Goal: Information Seeking & Learning: Learn about a topic

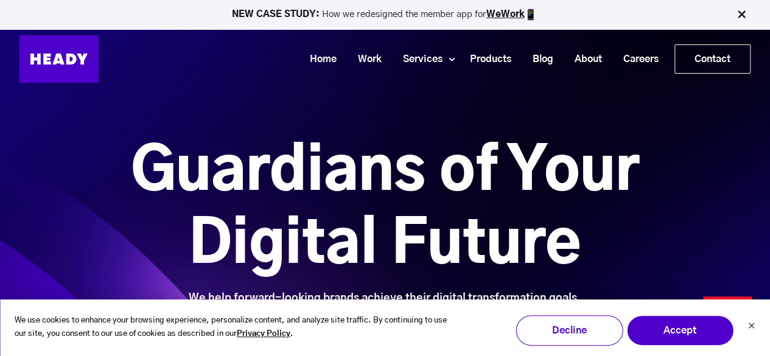
click at [740, 13] on img at bounding box center [741, 15] width 12 height 12
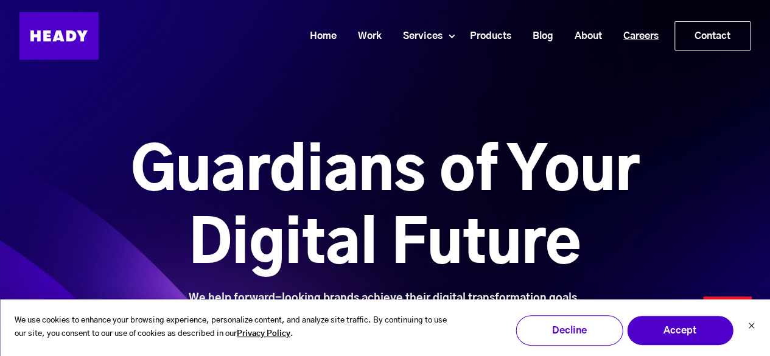
click at [661, 36] on link "Careers" at bounding box center [636, 36] width 57 height 23
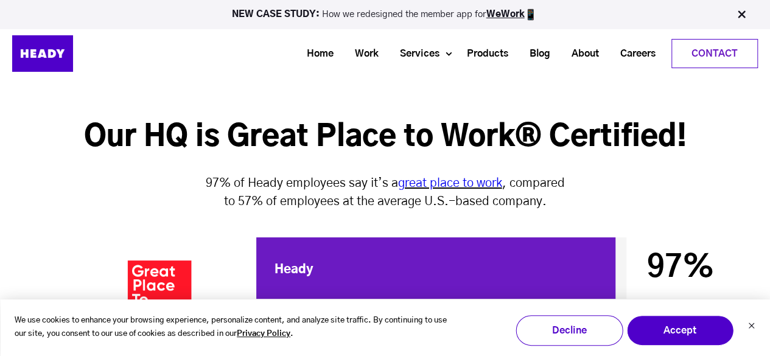
scroll to position [3855, 0]
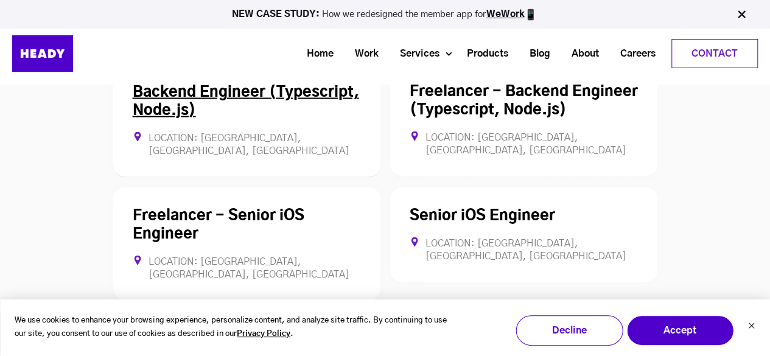
scroll to position [3301, 0]
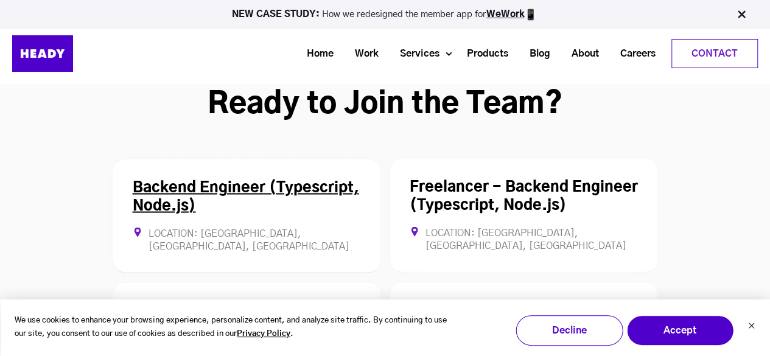
click at [234, 158] on div "Backend Engineer (Typescript, Node.js) Location: [GEOGRAPHIC_DATA], [GEOGRAPHIC…" at bounding box center [246, 215] width 267 height 114
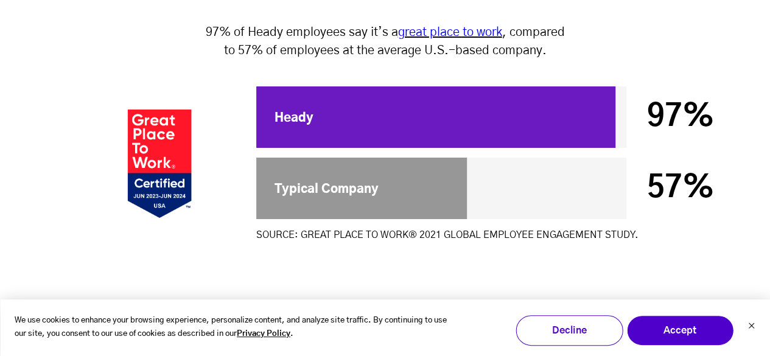
scroll to position [4466, 0]
